Goal: Task Accomplishment & Management: Complete application form

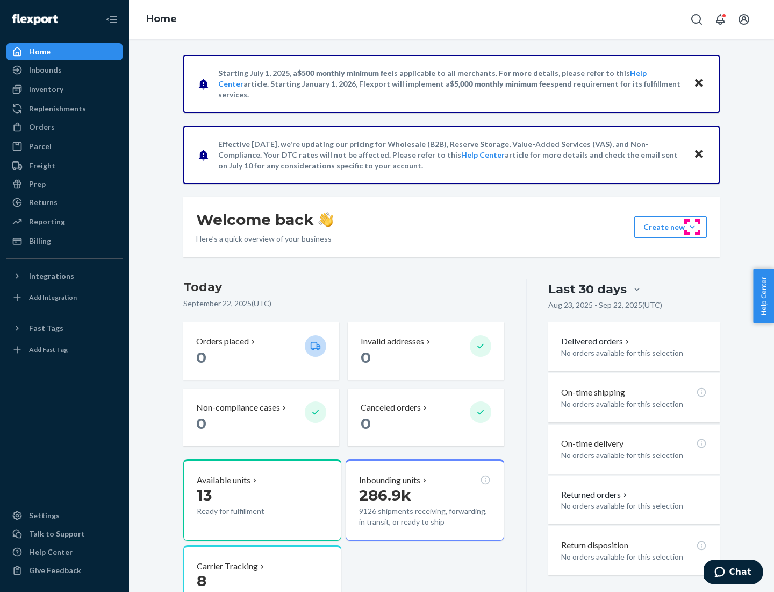
click at [693, 227] on button "Create new Create new inbound Create new order Create new product" at bounding box center [671, 227] width 73 height 22
click at [65, 70] on div "Inbounds" at bounding box center [65, 69] width 114 height 15
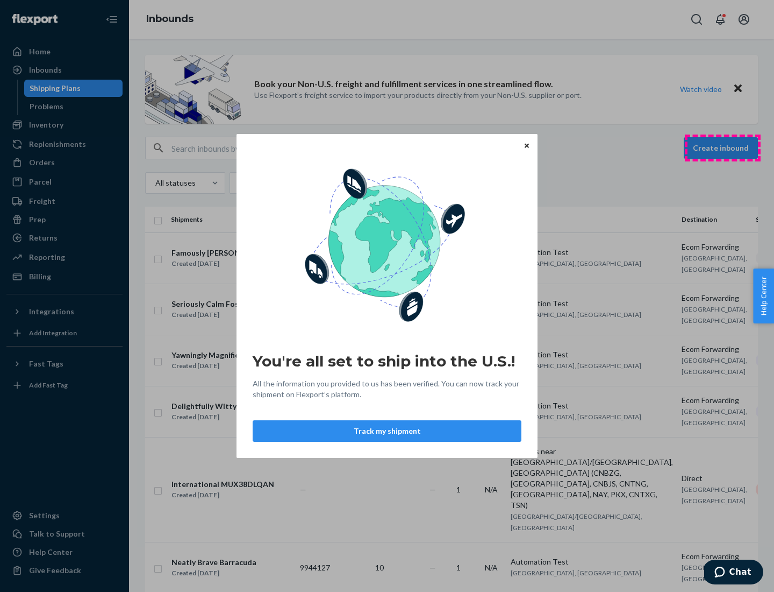
click at [723, 148] on div "You're all set to ship into the U.S.! All the information you provided to us ha…" at bounding box center [387, 296] width 774 height 592
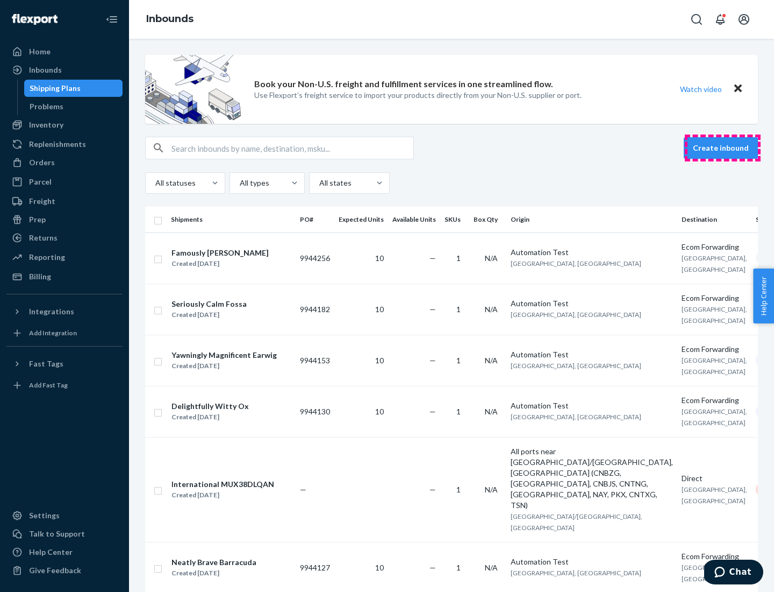
click at [723, 148] on button "Create inbound" at bounding box center [721, 148] width 74 height 22
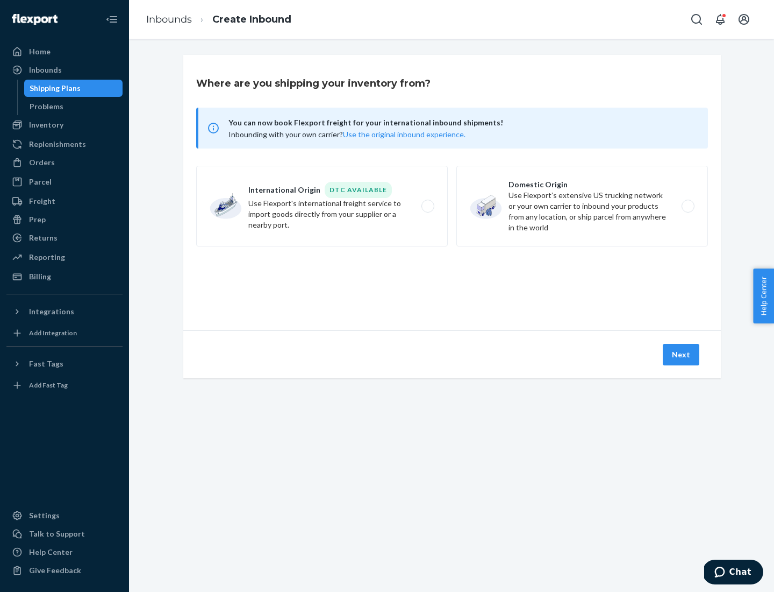
click at [582, 206] on label "Domestic Origin Use Flexport’s extensive US trucking network or your own carrie…" at bounding box center [583, 206] width 252 height 81
click at [688, 206] on input "Domestic Origin Use Flexport’s extensive US trucking network or your own carrie…" at bounding box center [691, 206] width 7 height 7
radio input "true"
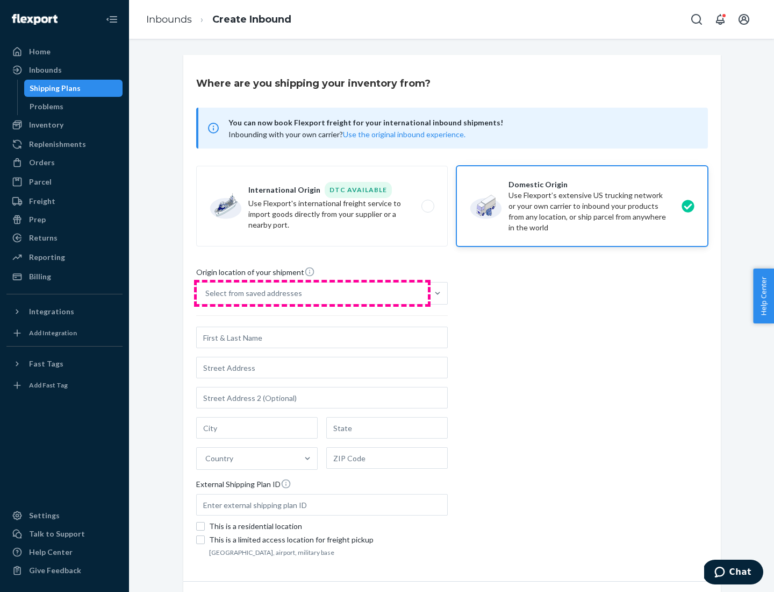
click at [312, 293] on div "Select from saved addresses" at bounding box center [312, 293] width 231 height 22
click at [206, 293] on input "Select from saved addresses" at bounding box center [205, 293] width 1 height 11
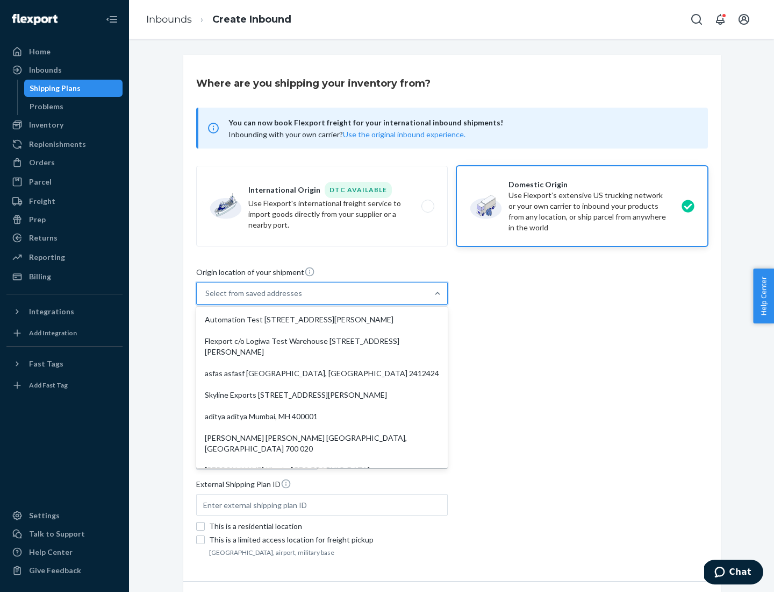
scroll to position [4, 0]
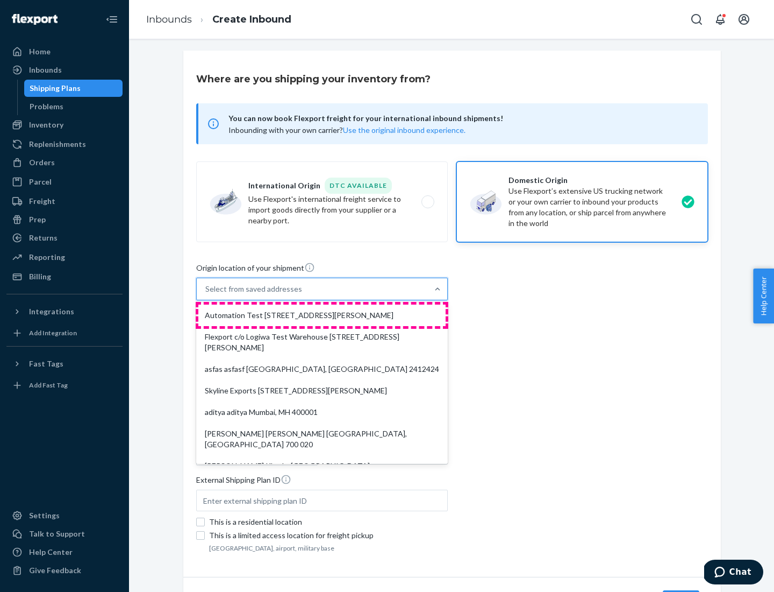
click at [322, 315] on div "Automation Test [STREET_ADDRESS][PERSON_NAME]" at bounding box center [321, 315] width 247 height 22
click at [206, 294] on input "option Automation Test [STREET_ADDRESS][PERSON_NAME]. 9 results available. Use …" at bounding box center [205, 288] width 1 height 11
type input "Automation Test"
type input "9th Floor"
type input "[GEOGRAPHIC_DATA]"
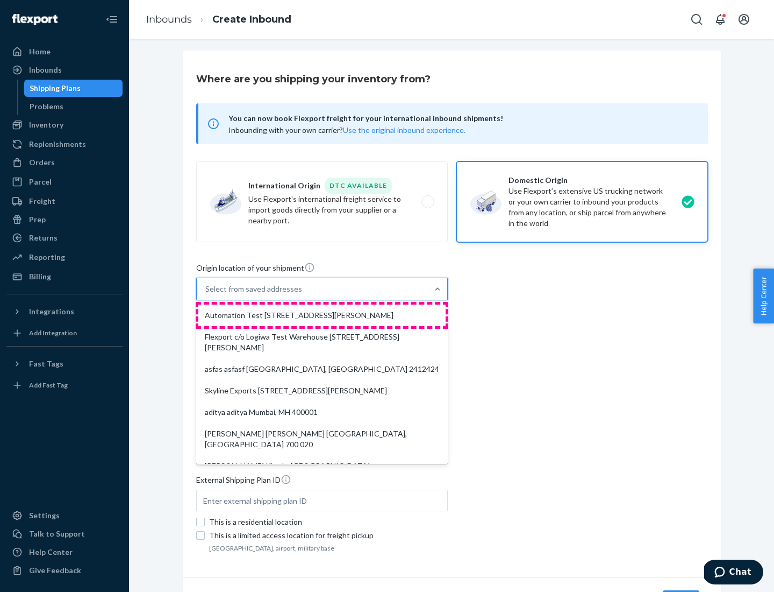
type input "CA"
type input "94104"
type input "[STREET_ADDRESS][PERSON_NAME]"
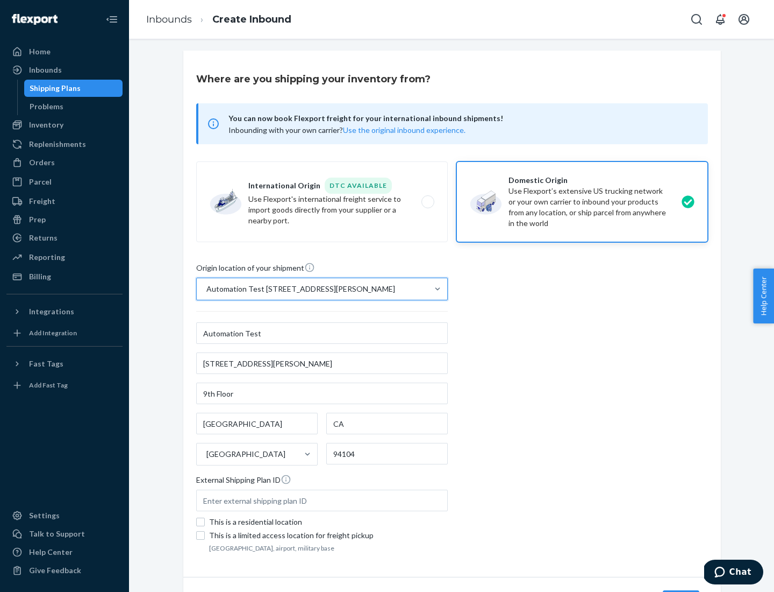
scroll to position [63, 0]
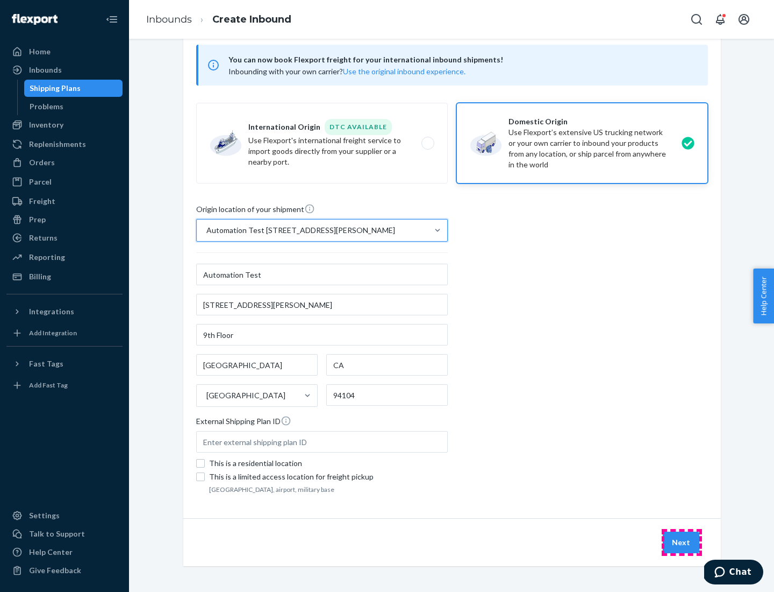
click at [682, 542] on button "Next" at bounding box center [681, 542] width 37 height 22
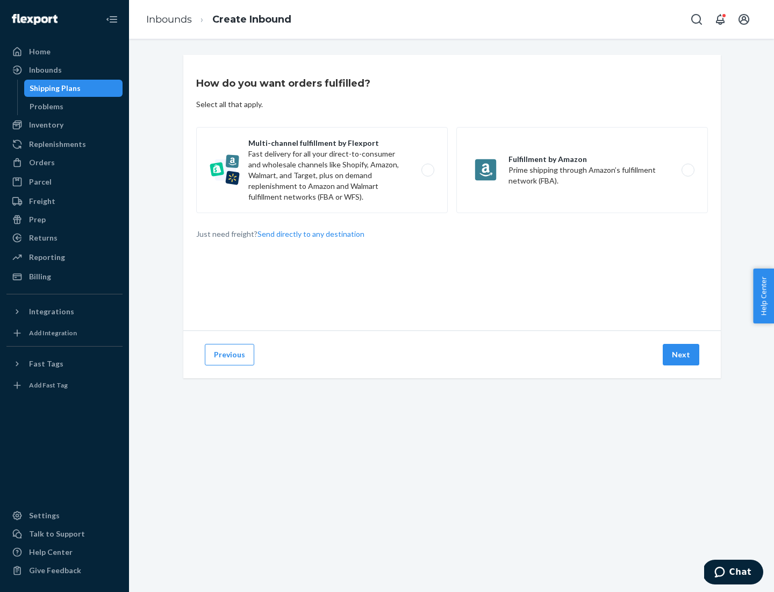
click at [322, 170] on label "Multi-channel fulfillment by Flexport Fast delivery for all your direct-to-cons…" at bounding box center [322, 170] width 252 height 86
click at [428, 170] on input "Multi-channel fulfillment by Flexport Fast delivery for all your direct-to-cons…" at bounding box center [431, 170] width 7 height 7
radio input "true"
click at [682, 354] on button "Next" at bounding box center [681, 355] width 37 height 22
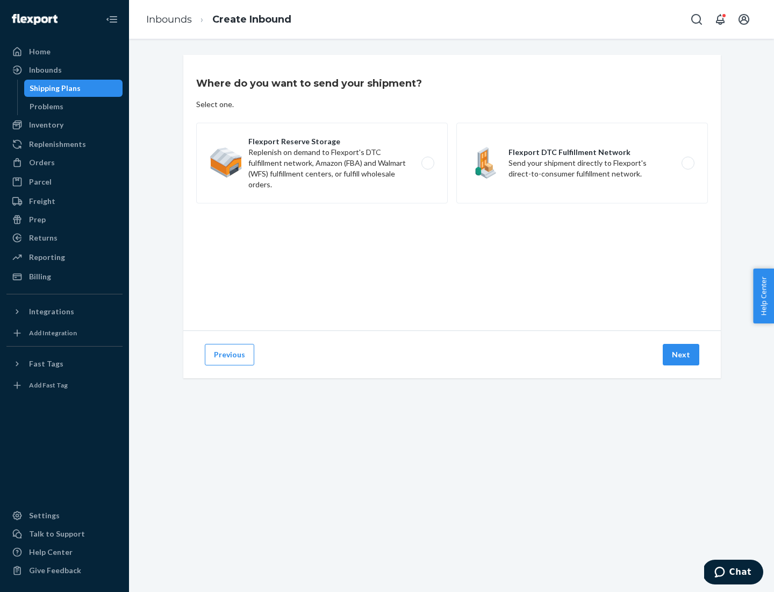
click at [582, 163] on label "Flexport DTC Fulfillment Network Send your shipment directly to Flexport's dire…" at bounding box center [583, 163] width 252 height 81
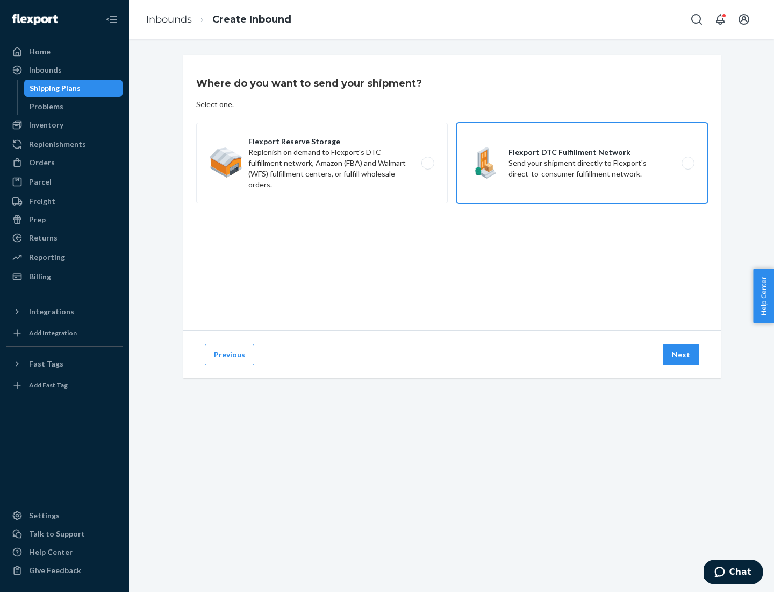
click at [688, 163] on input "Flexport DTC Fulfillment Network Send your shipment directly to Flexport's dire…" at bounding box center [691, 163] width 7 height 7
radio input "true"
click at [682, 354] on button "Next" at bounding box center [681, 355] width 37 height 22
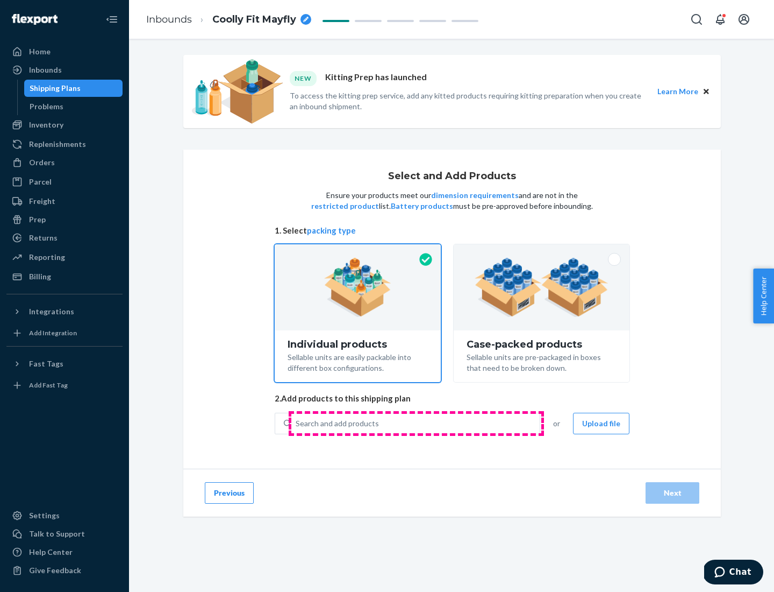
click at [416, 423] on div "Search and add products" at bounding box center [415, 423] width 248 height 19
click at [297, 423] on input "Search and add products" at bounding box center [296, 423] width 1 height 11
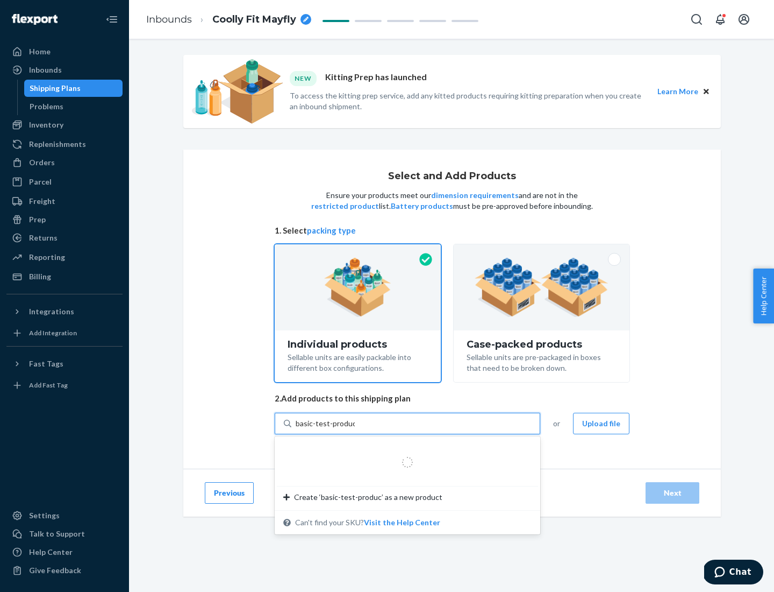
type input "basic-test-product-1"
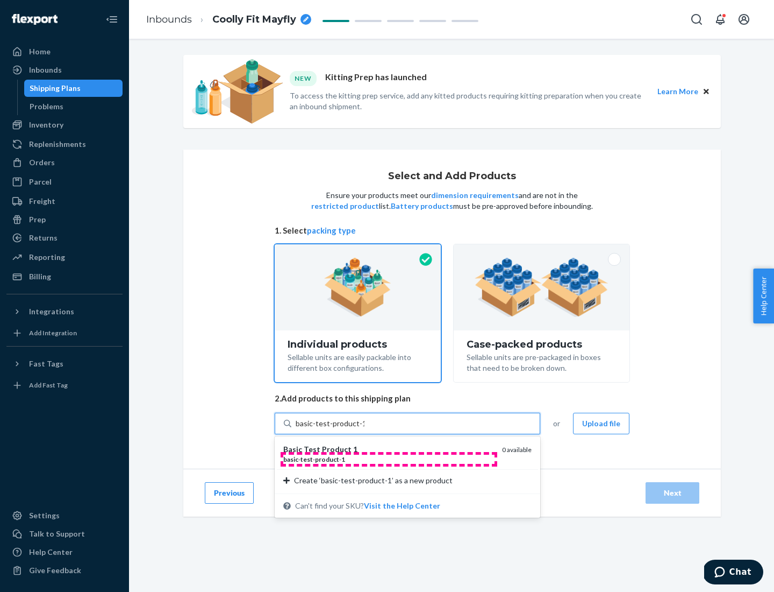
click at [389, 459] on div "basic - test - product - 1" at bounding box center [388, 458] width 210 height 9
click at [365, 429] on input "basic-test-product-1" at bounding box center [330, 423] width 69 height 11
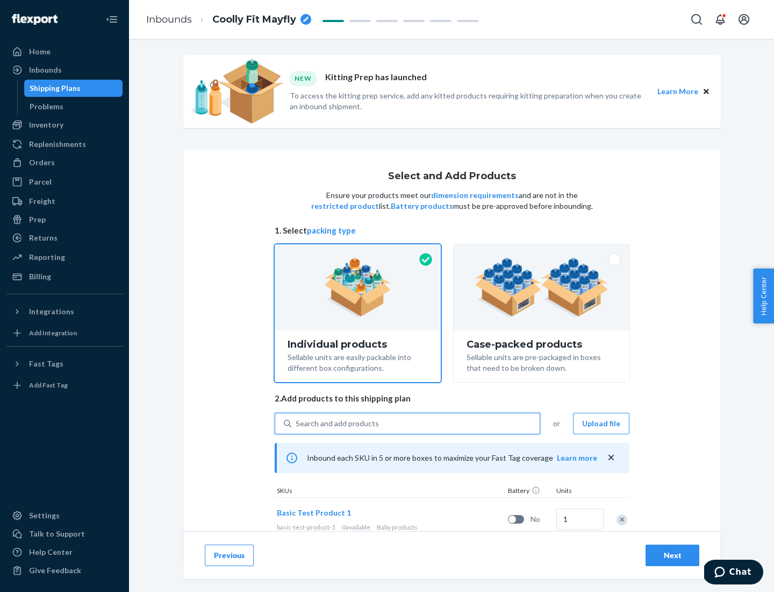
scroll to position [32, 0]
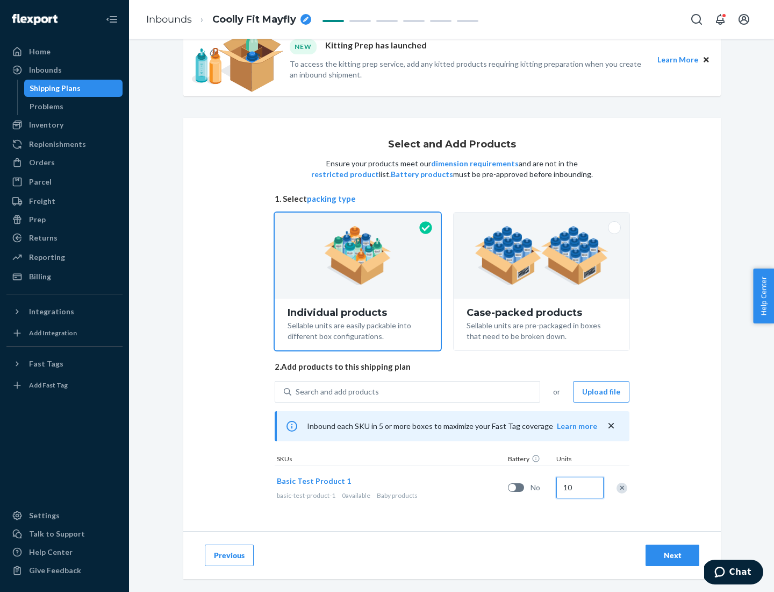
type input "10"
click at [673, 554] on div "Next" at bounding box center [672, 555] width 35 height 11
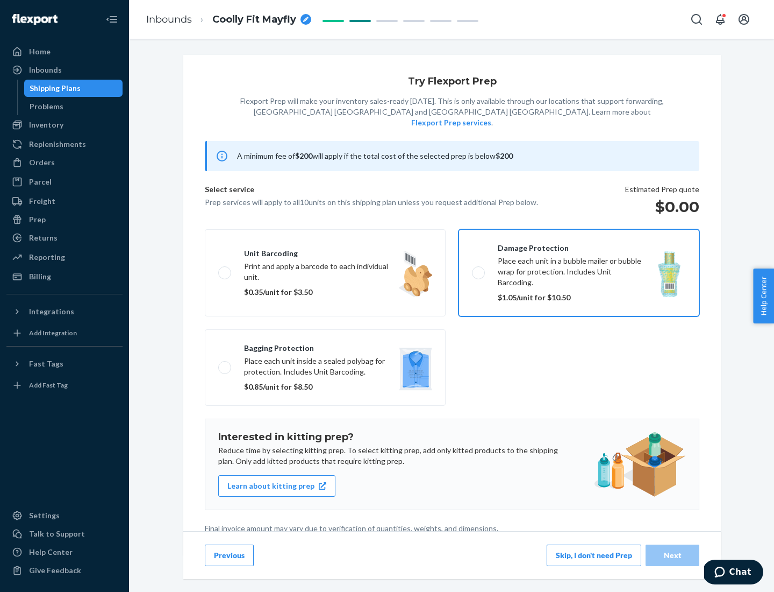
click at [472, 269] on input "Damage protection Place each unit in a bubble mailer or bubble wrap for protect…" at bounding box center [475, 272] width 7 height 7
checkbox input "true"
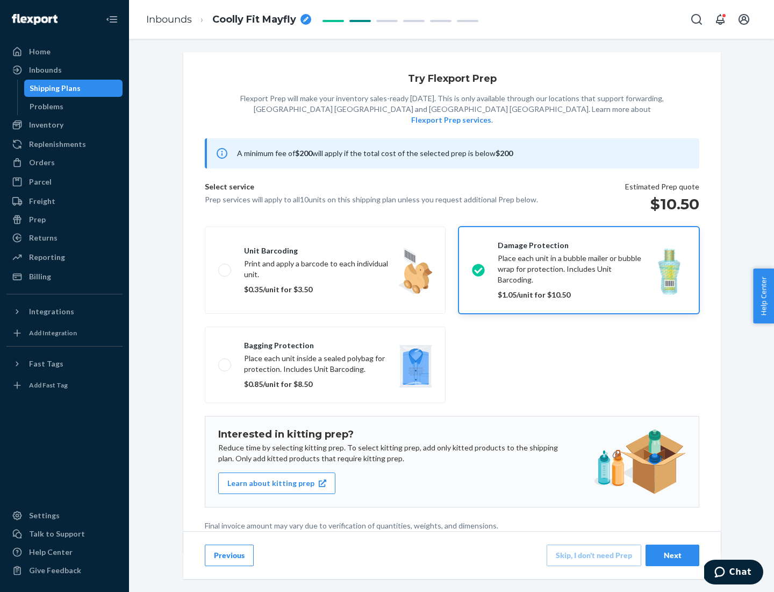
click at [673, 554] on div "Next" at bounding box center [672, 555] width 35 height 11
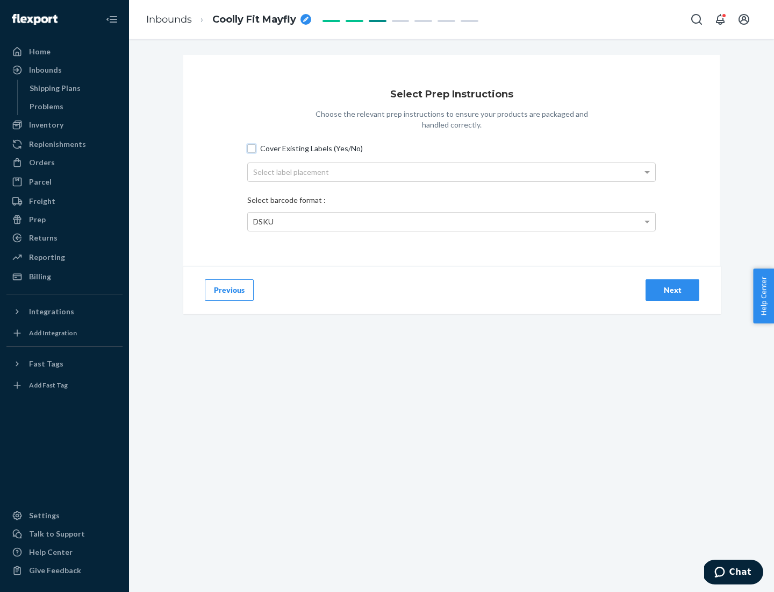
click at [252, 148] on input "Cover Existing Labels (Yes/No)" at bounding box center [251, 148] width 9 height 9
checkbox input "true"
click at [673, 289] on div "Next" at bounding box center [672, 289] width 35 height 11
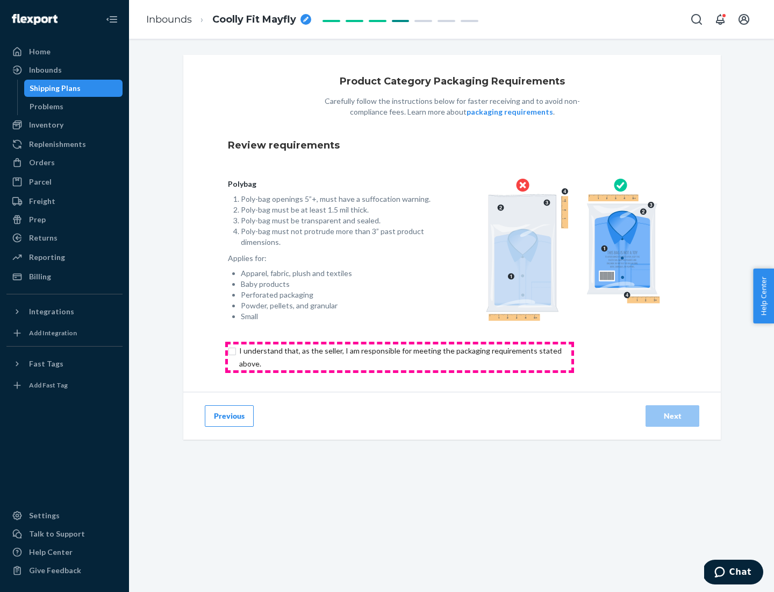
click at [400, 357] on input "checkbox" at bounding box center [407, 357] width 358 height 26
checkbox input "true"
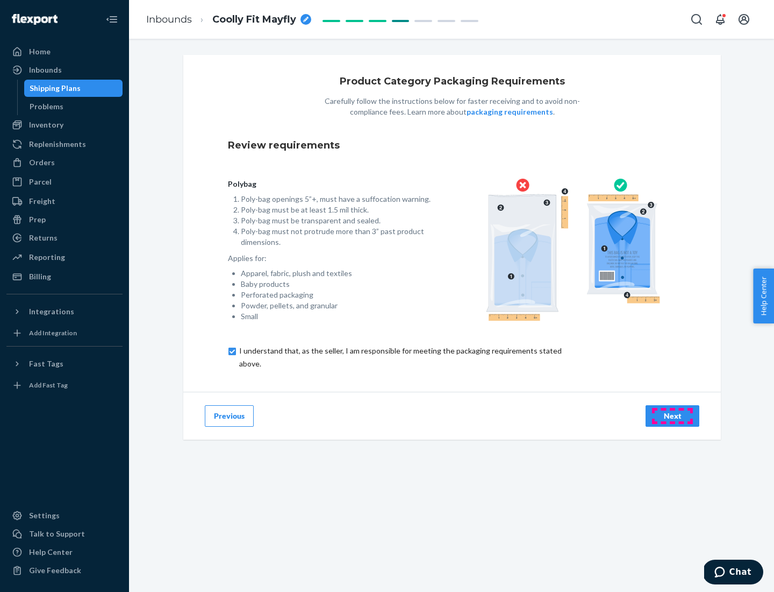
click at [673, 415] on div "Next" at bounding box center [672, 415] width 35 height 11
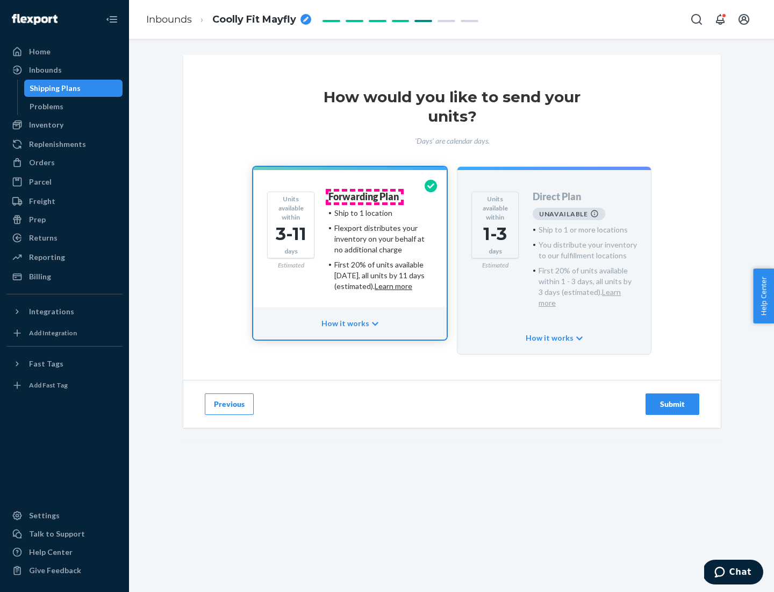
click at [365, 196] on h4 "Forwarding Plan" at bounding box center [364, 196] width 70 height 11
click at [673, 398] on div "Submit" at bounding box center [672, 403] width 35 height 11
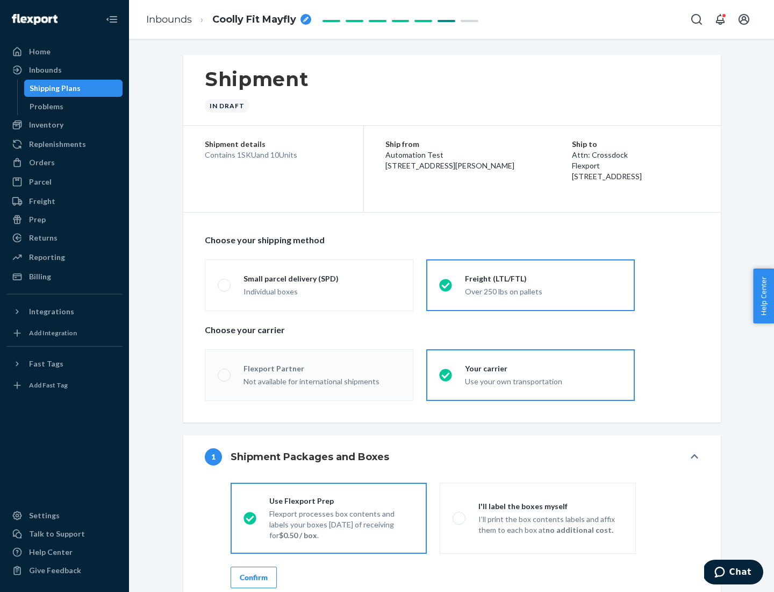
radio input "true"
radio input "false"
radio input "true"
radio input "false"
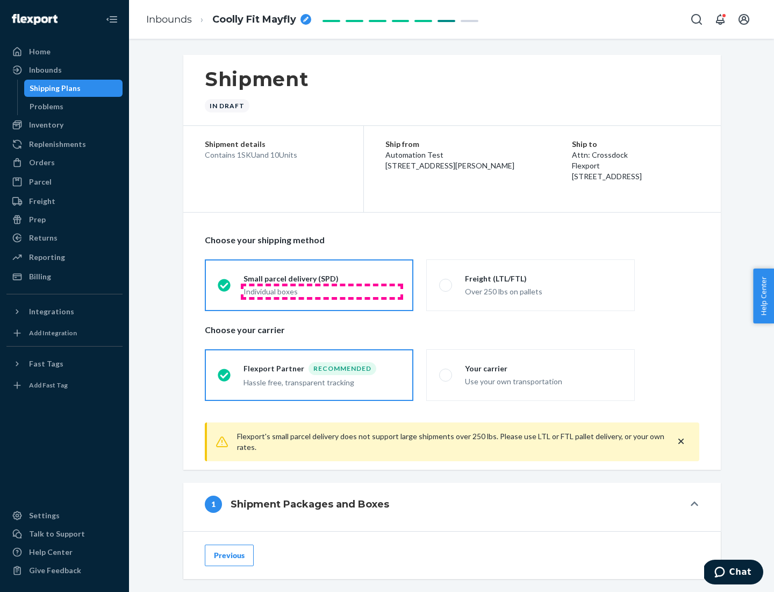
click at [322, 291] on div "Individual boxes" at bounding box center [322, 291] width 157 height 11
click at [225, 288] on input "Small parcel delivery (SPD) Individual boxes" at bounding box center [221, 284] width 7 height 7
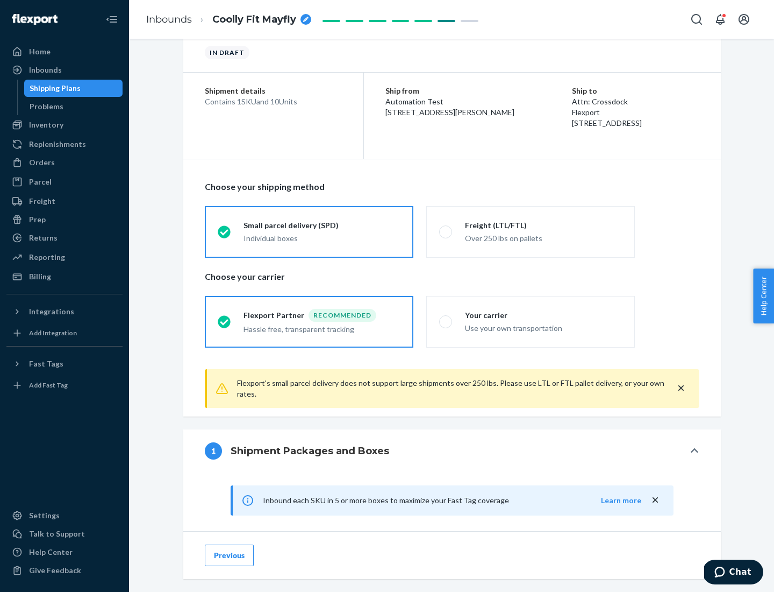
click at [322, 315] on div "Recommended" at bounding box center [343, 315] width 68 height 13
click at [225, 318] on input "Flexport Partner Recommended Hassle free, transparent tracking" at bounding box center [221, 321] width 7 height 7
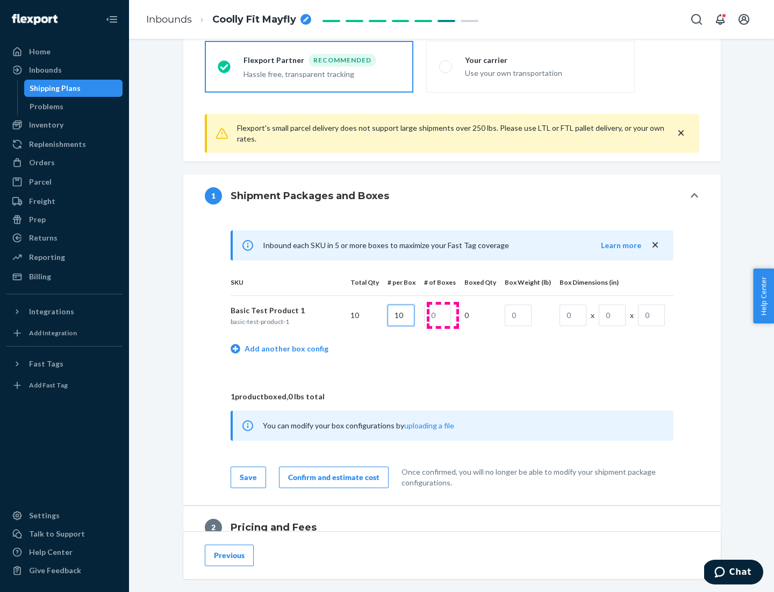
type input "10"
type input "1"
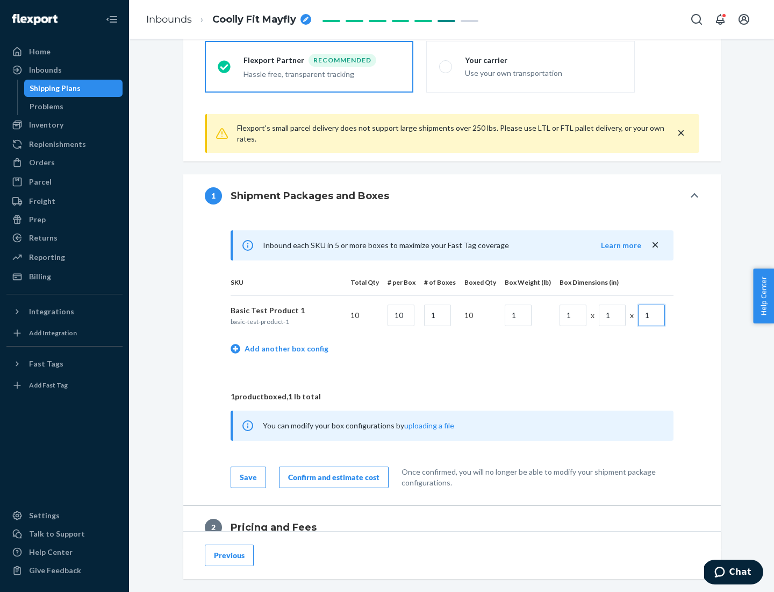
scroll to position [470, 0]
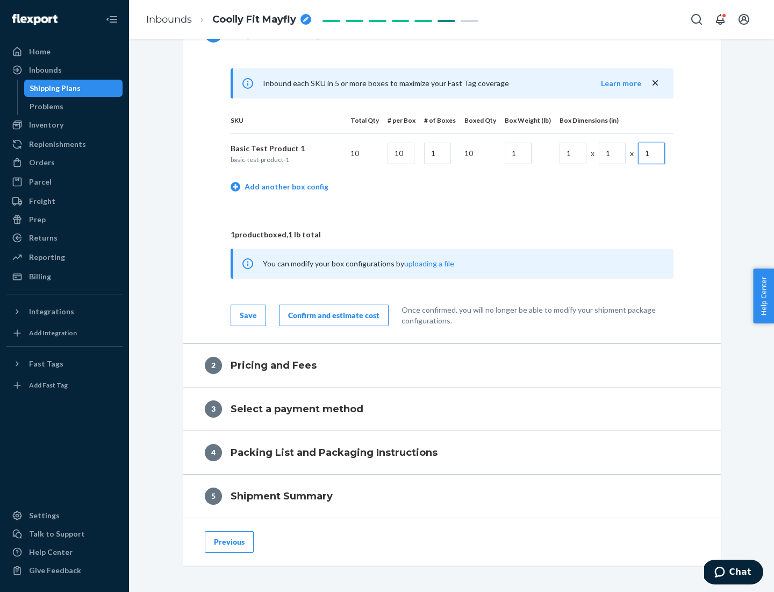
type input "1"
click at [332, 315] on div "Confirm and estimate cost" at bounding box center [333, 315] width 91 height 11
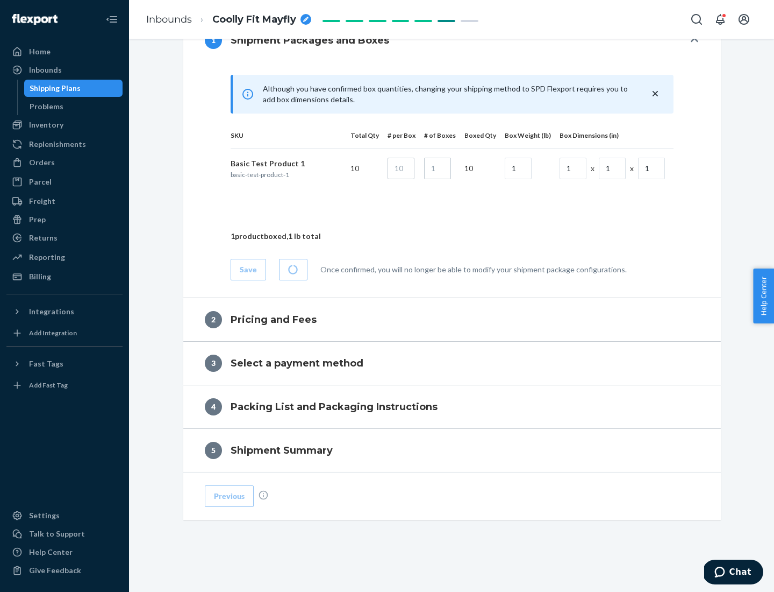
scroll to position [464, 0]
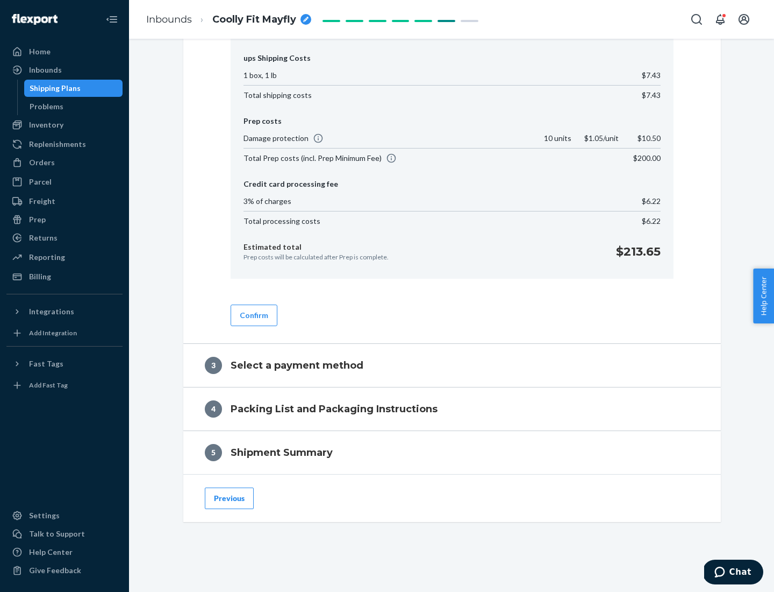
click at [253, 315] on button "Confirm" at bounding box center [254, 315] width 47 height 22
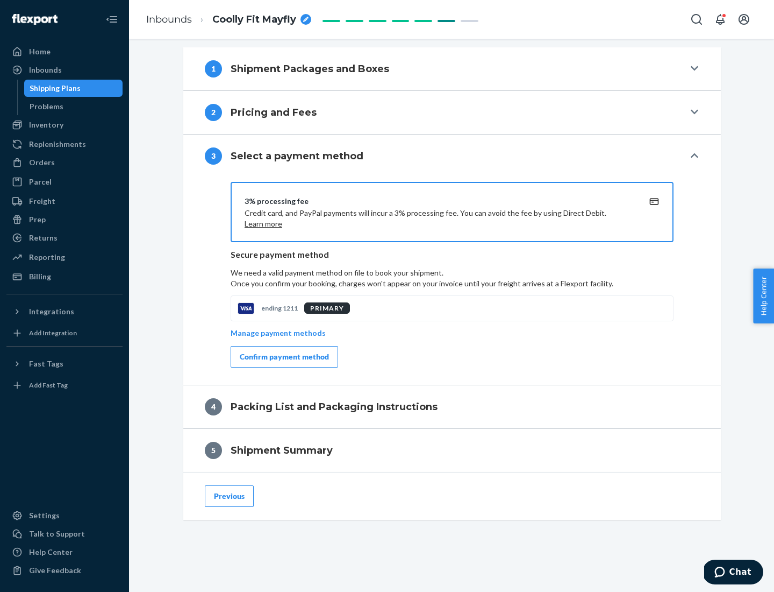
scroll to position [435, 0]
click at [283, 357] on div "Confirm payment method" at bounding box center [284, 356] width 89 height 11
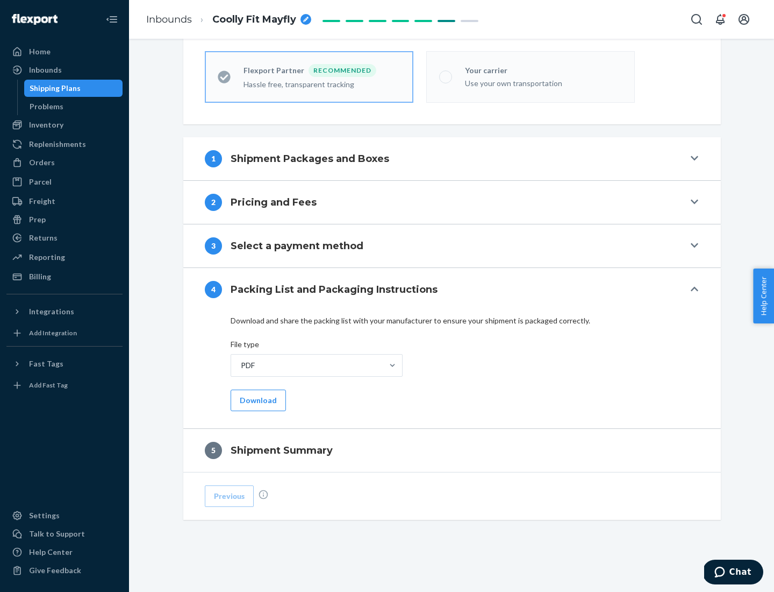
scroll to position [298, 0]
click at [257, 400] on button "Download" at bounding box center [258, 400] width 55 height 22
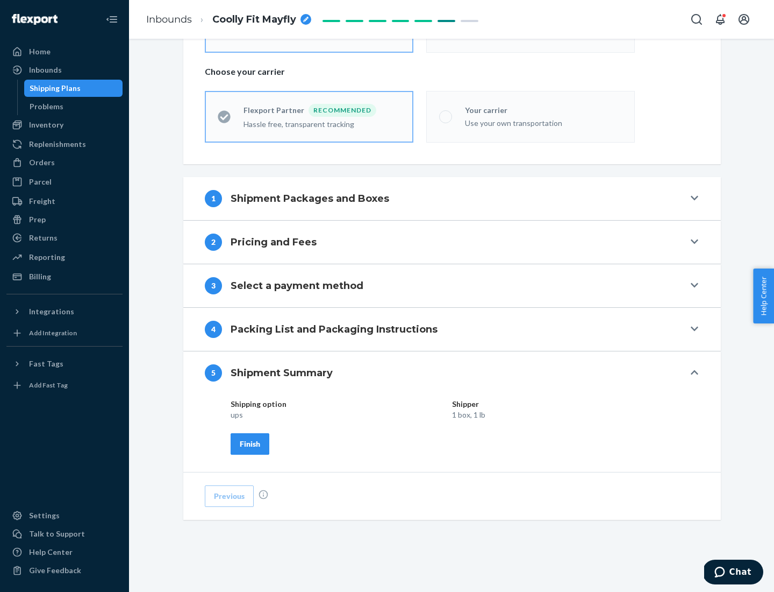
scroll to position [258, 0]
click at [250, 443] on div "Finish" at bounding box center [250, 443] width 20 height 11
